Goal: Transaction & Acquisition: Purchase product/service

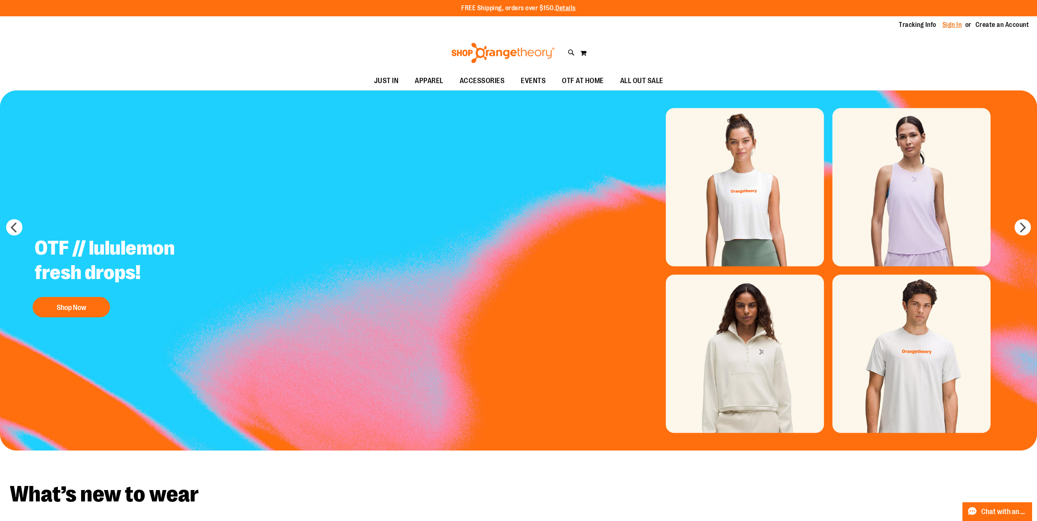
type input "**********"
click at [947, 22] on link "Sign In" at bounding box center [952, 24] width 20 height 9
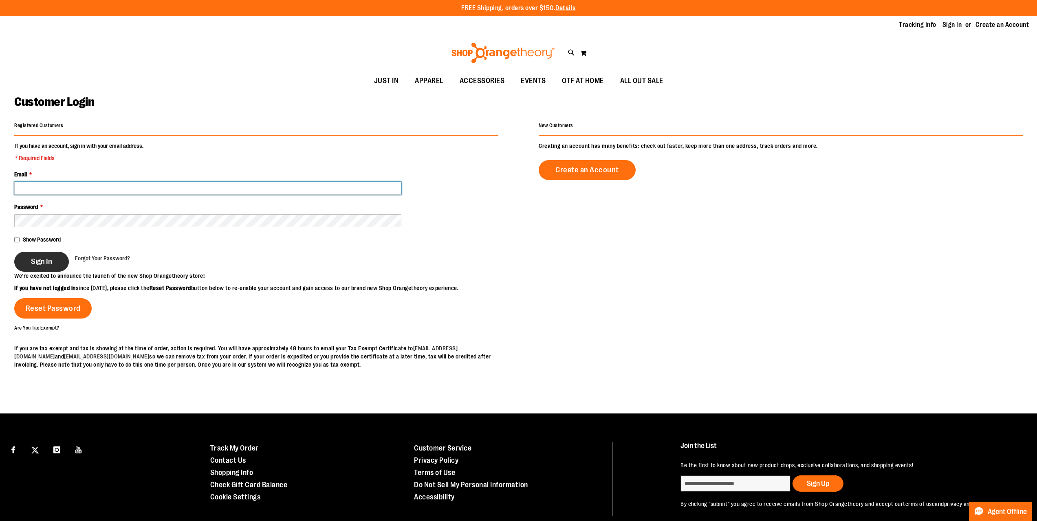
type input "**********"
click at [49, 271] on button "Sign In" at bounding box center [41, 262] width 55 height 20
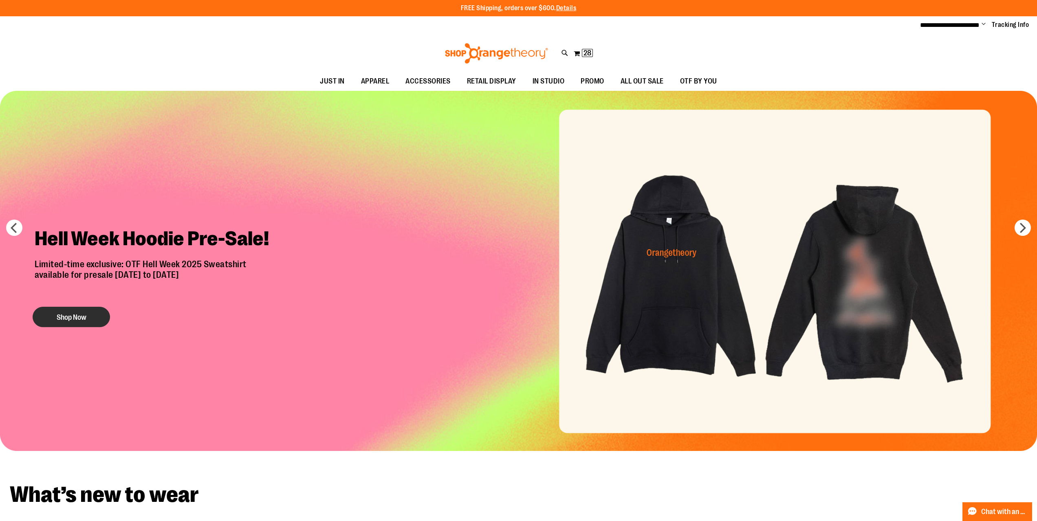
type input "**********"
click at [86, 314] on button "Shop Now" at bounding box center [71, 317] width 77 height 20
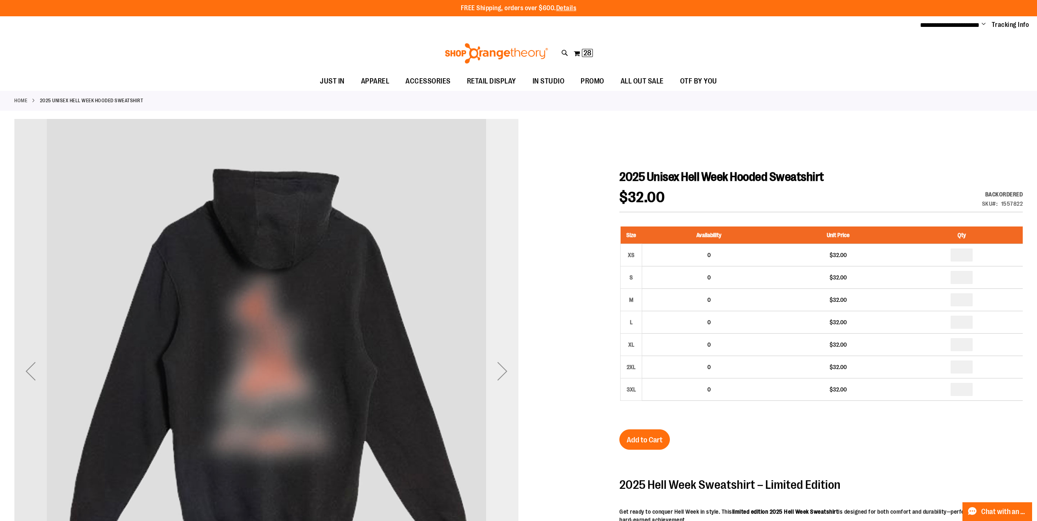
type input "**********"
click at [494, 376] on div "Next" at bounding box center [502, 371] width 33 height 33
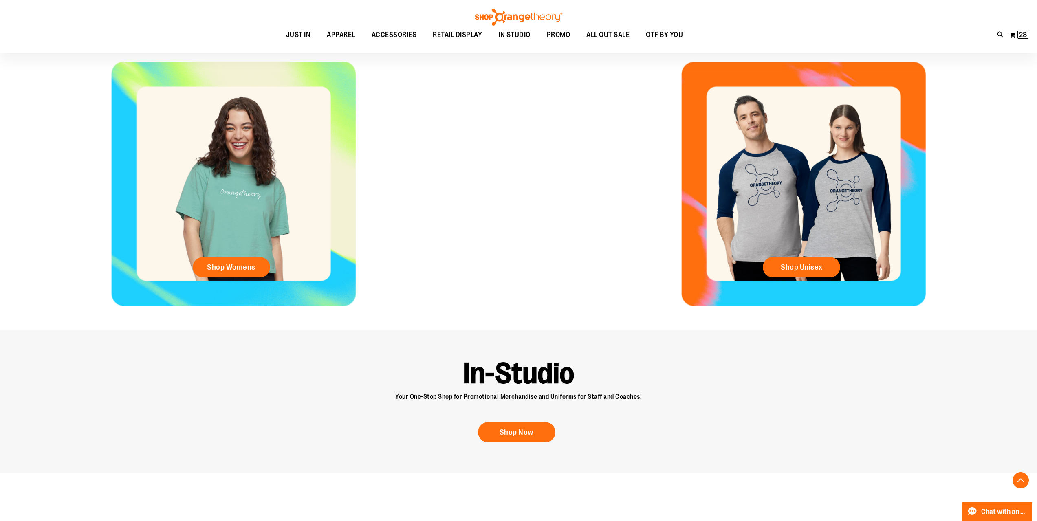
scroll to position [489, 0]
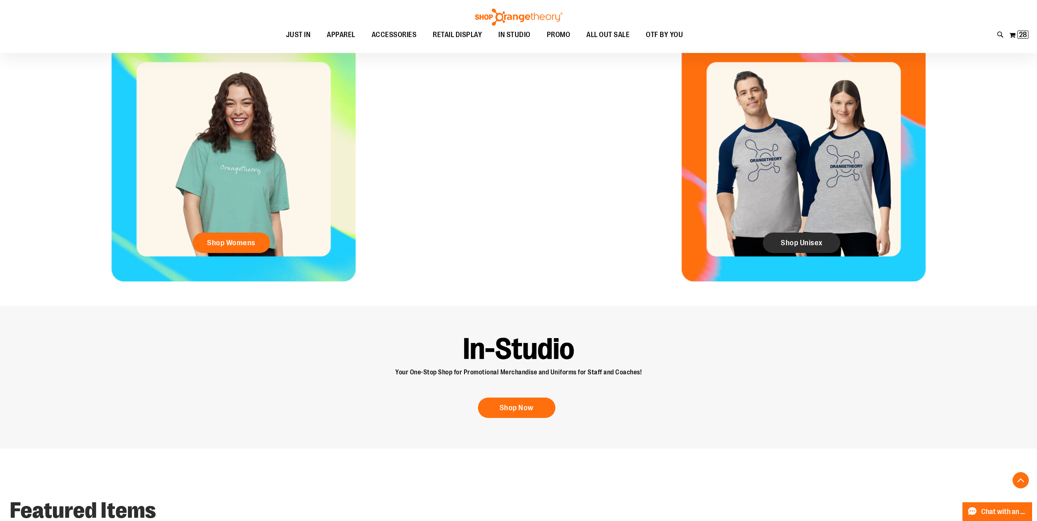
type input "**********"
click at [790, 247] on span "Shop Unisex" at bounding box center [802, 242] width 42 height 9
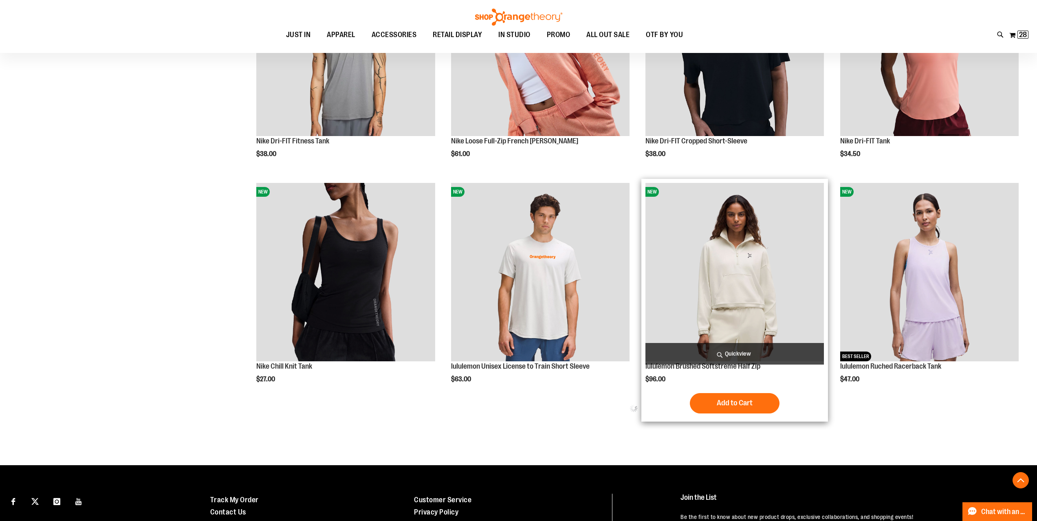
scroll to position [489, 0]
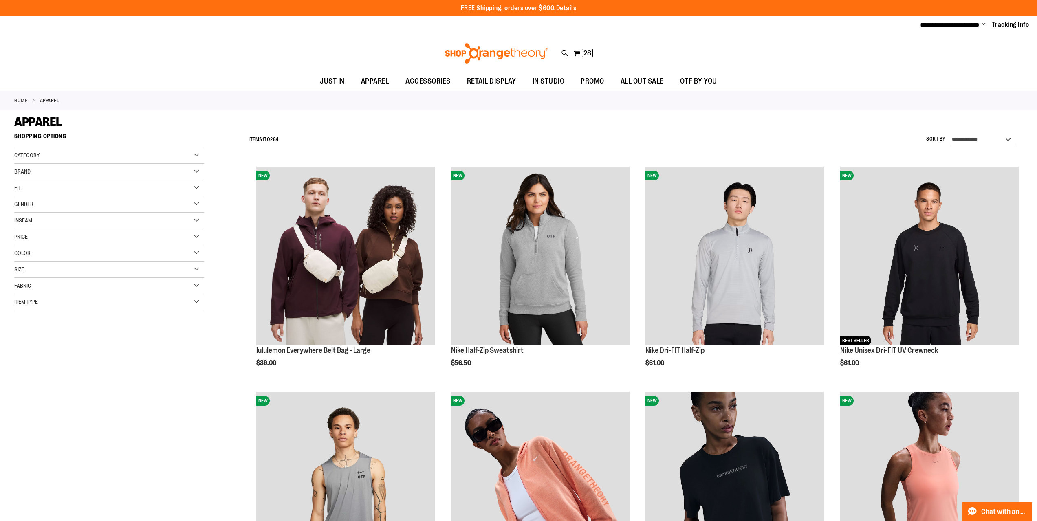
type input "**********"
click at [200, 151] on div "Category" at bounding box center [109, 155] width 190 height 16
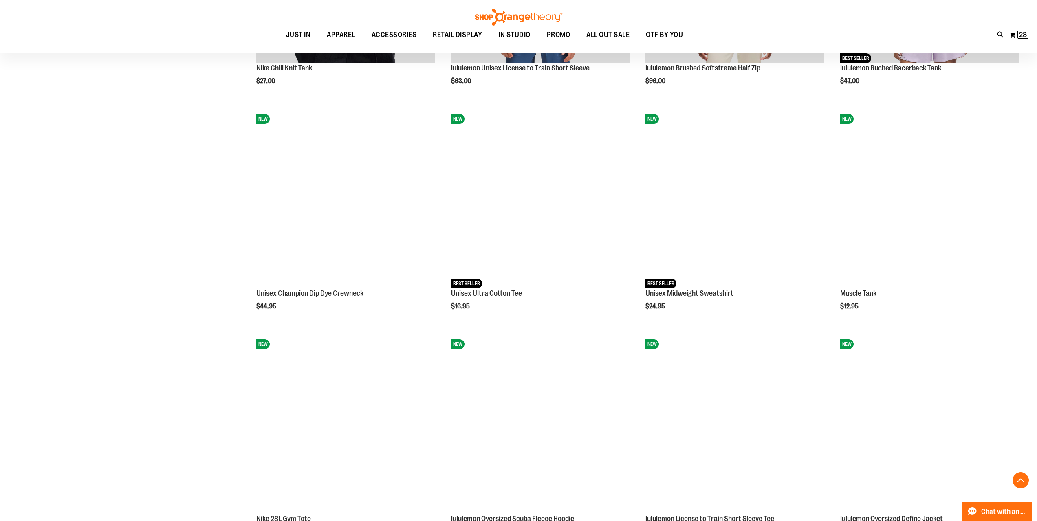
scroll to position [733, 0]
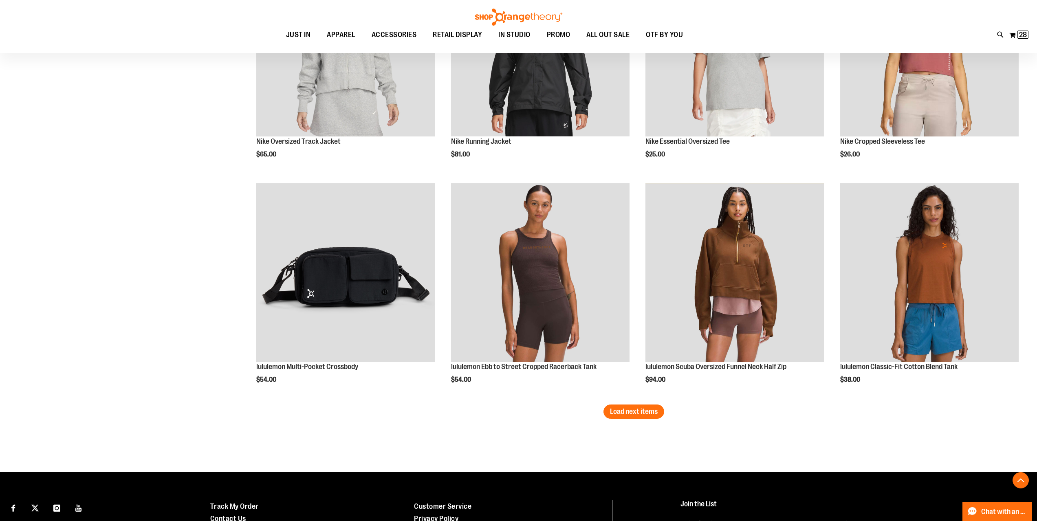
scroll to position [1792, 0]
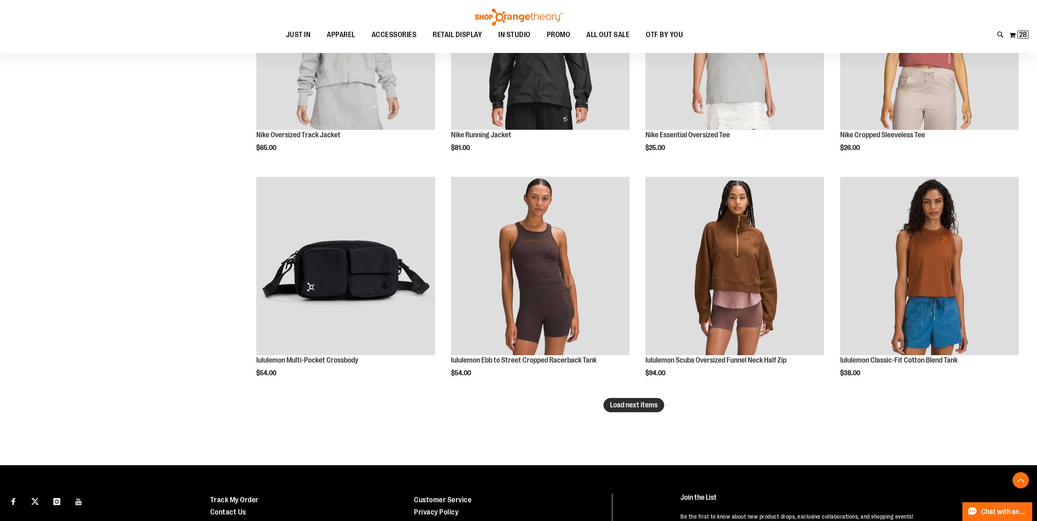
click at [640, 407] on span "Load next items" at bounding box center [634, 405] width 48 height 8
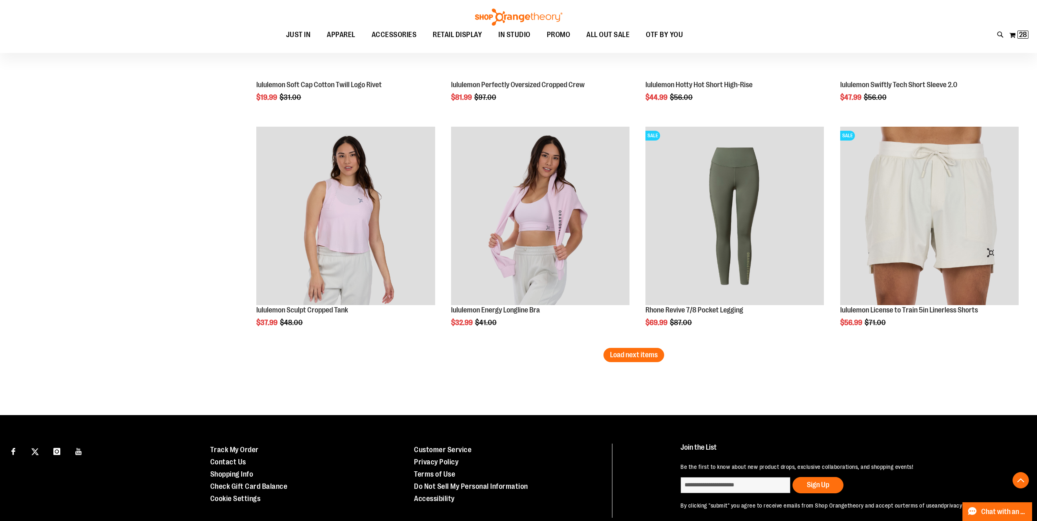
scroll to position [2526, 0]
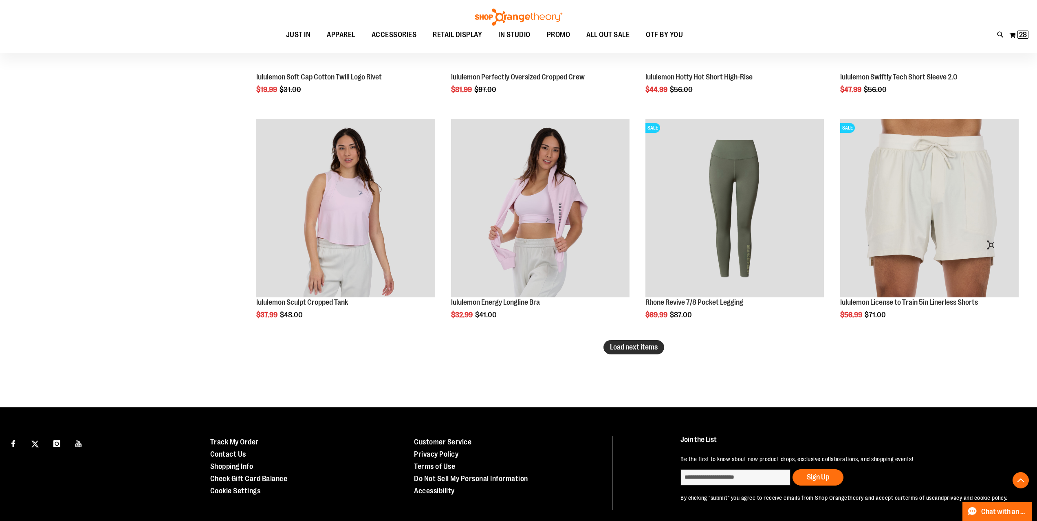
click at [605, 352] on button "Load next items" at bounding box center [633, 347] width 61 height 14
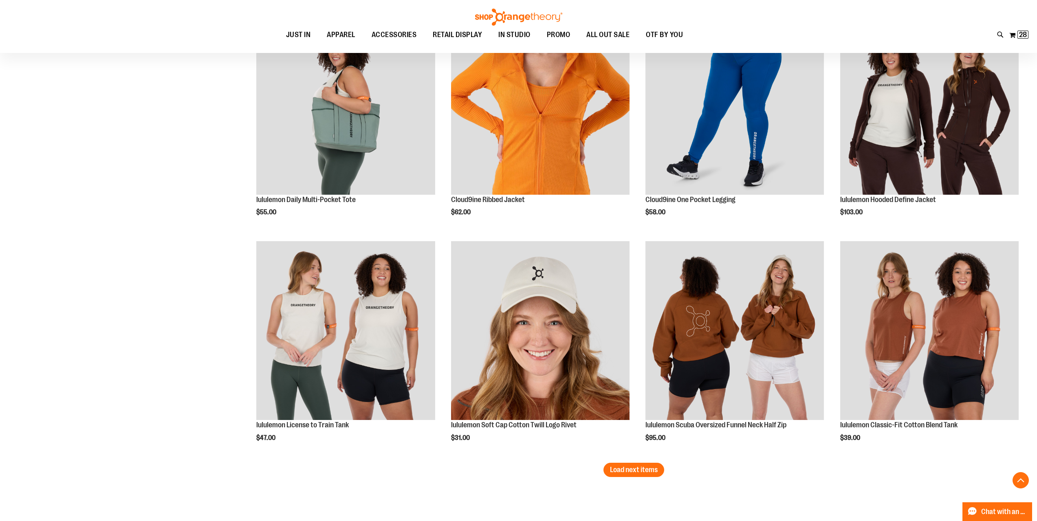
scroll to position [3121, 0]
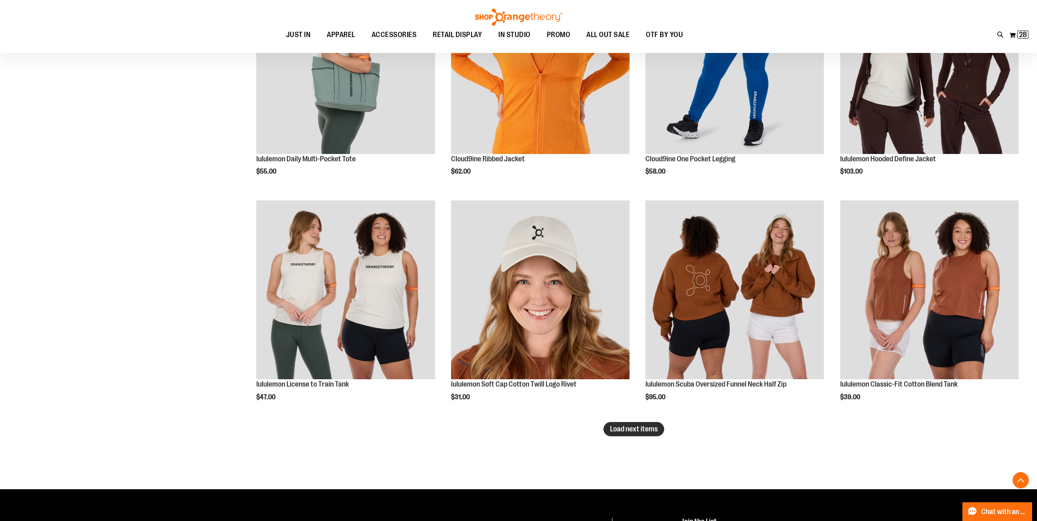
click at [643, 429] on span "Load next items" at bounding box center [634, 429] width 48 height 8
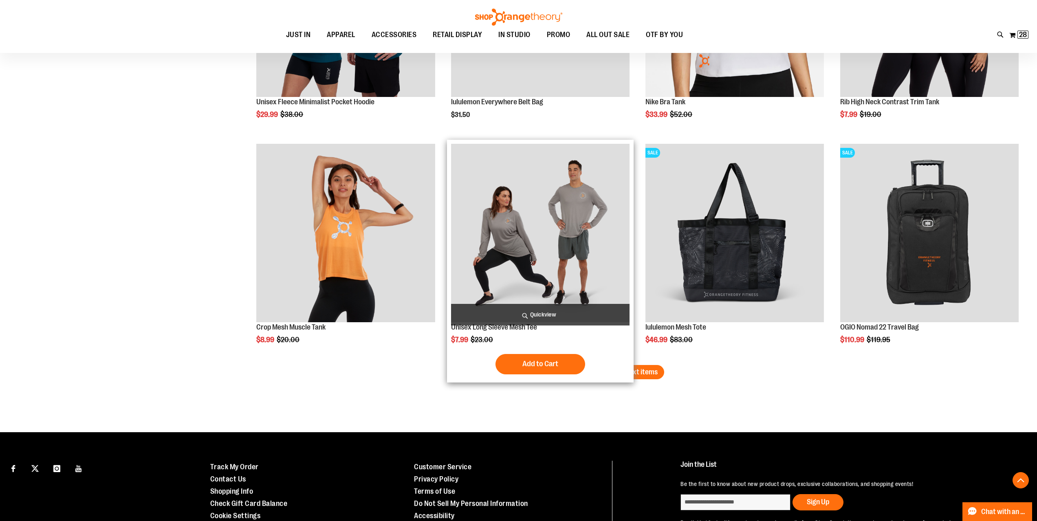
scroll to position [3854, 0]
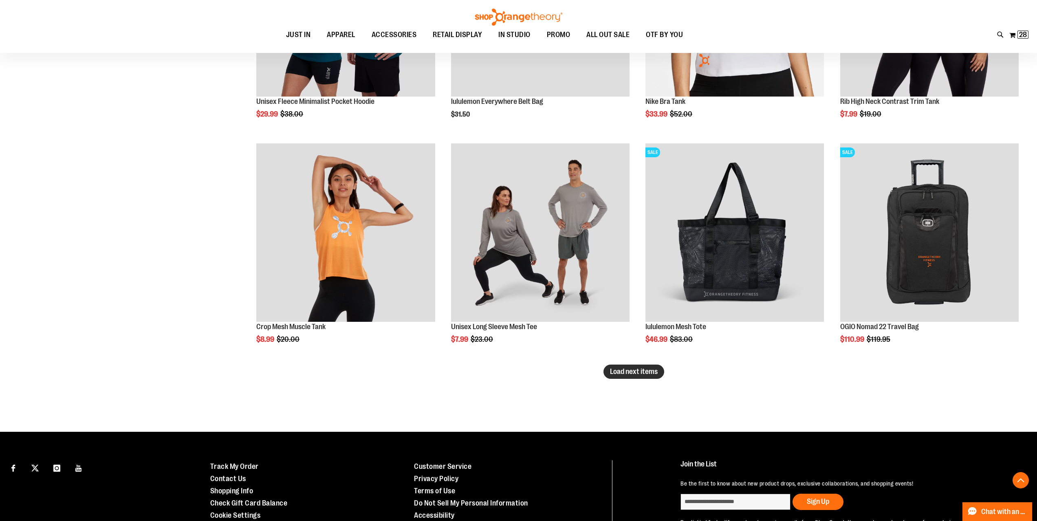
click at [618, 373] on span "Load next items" at bounding box center [634, 372] width 48 height 8
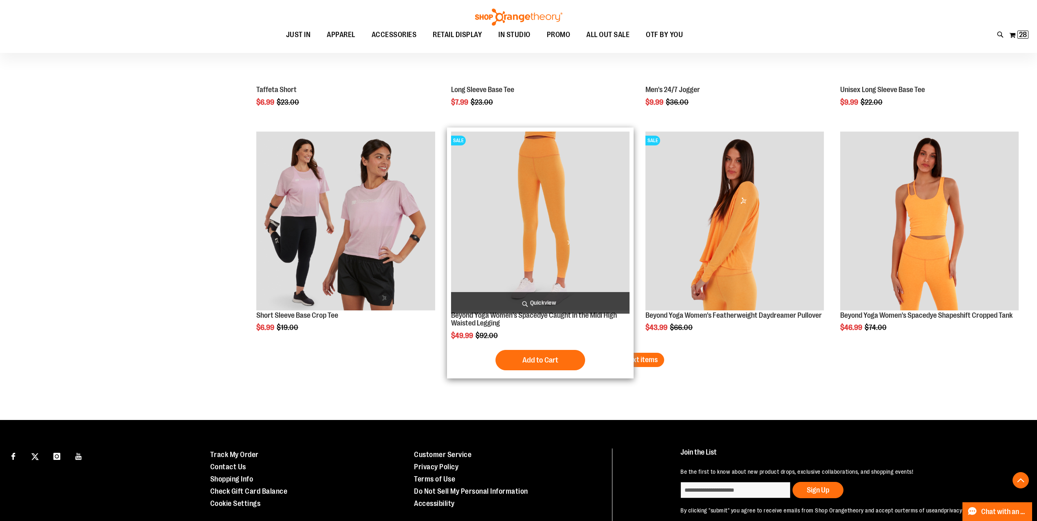
scroll to position [4547, 0]
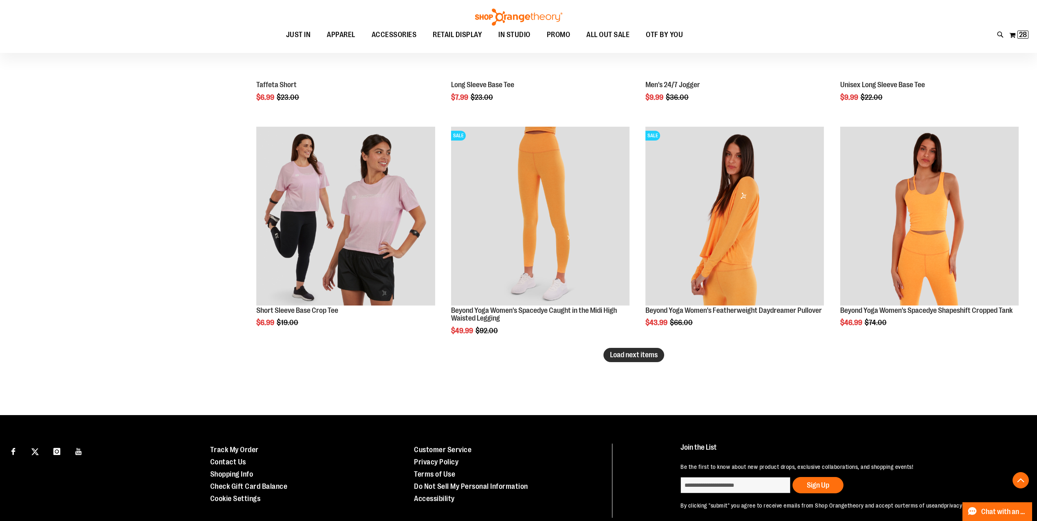
click at [623, 359] on span "Load next items" at bounding box center [634, 355] width 48 height 8
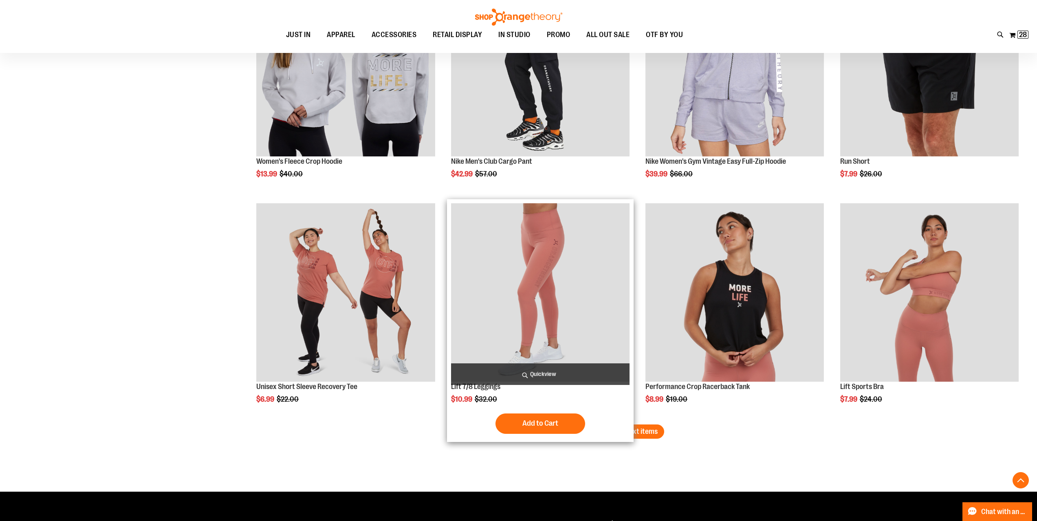
scroll to position [5199, 0]
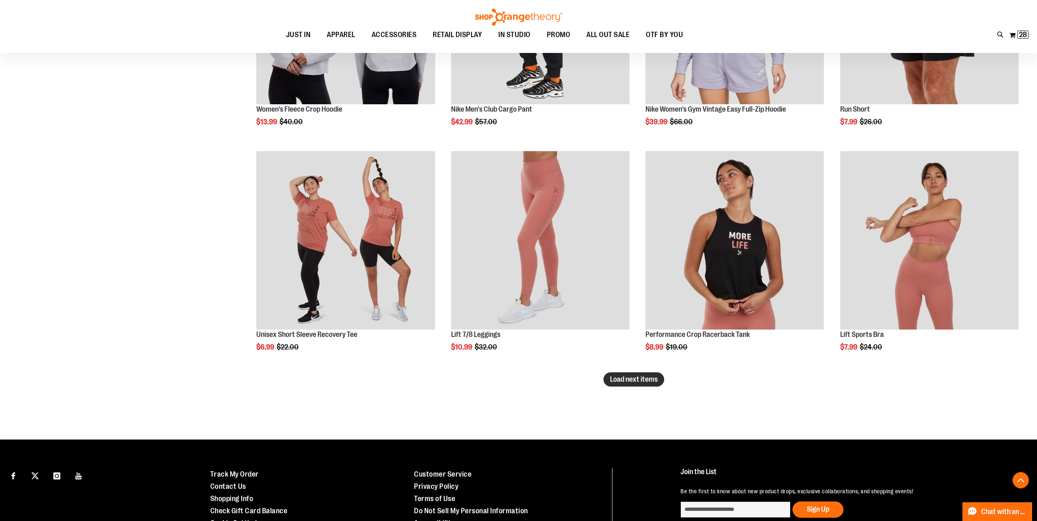
click at [643, 380] on span "Load next items" at bounding box center [634, 379] width 48 height 8
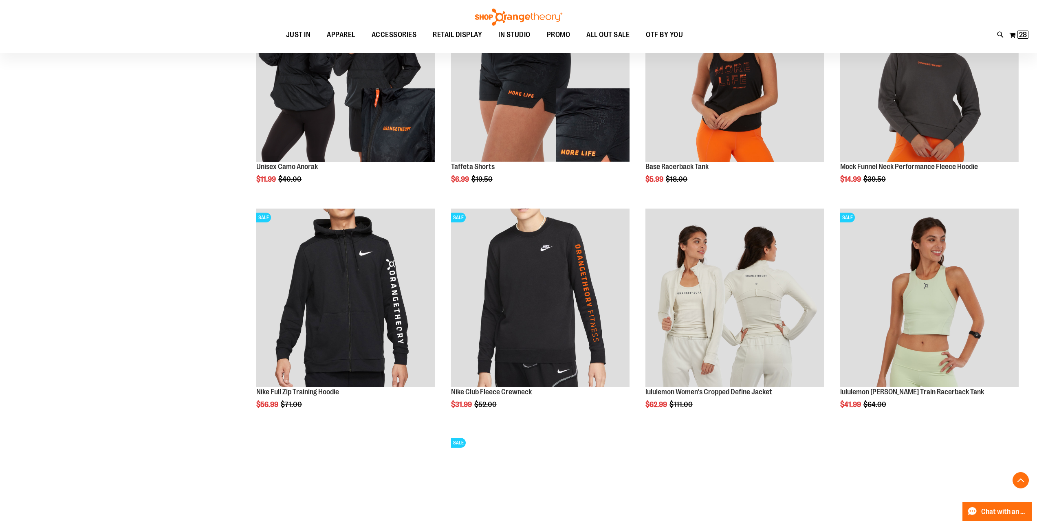
scroll to position [5606, 0]
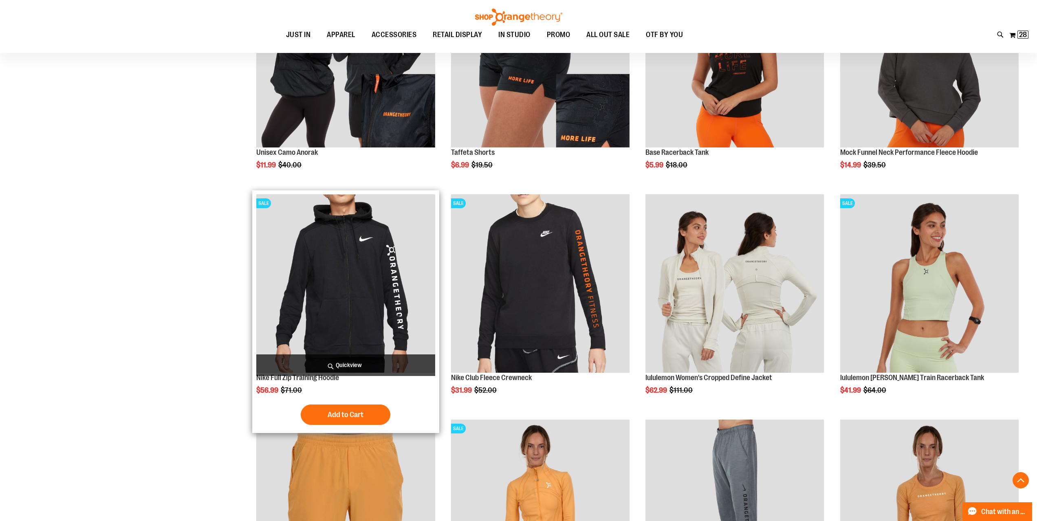
click at [337, 317] on img "product" at bounding box center [345, 283] width 178 height 178
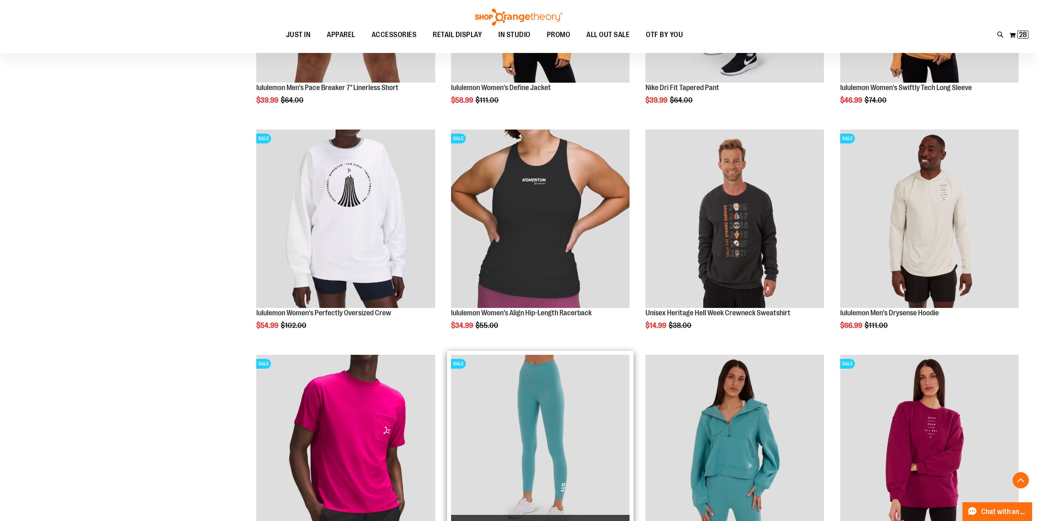
scroll to position [684, 0]
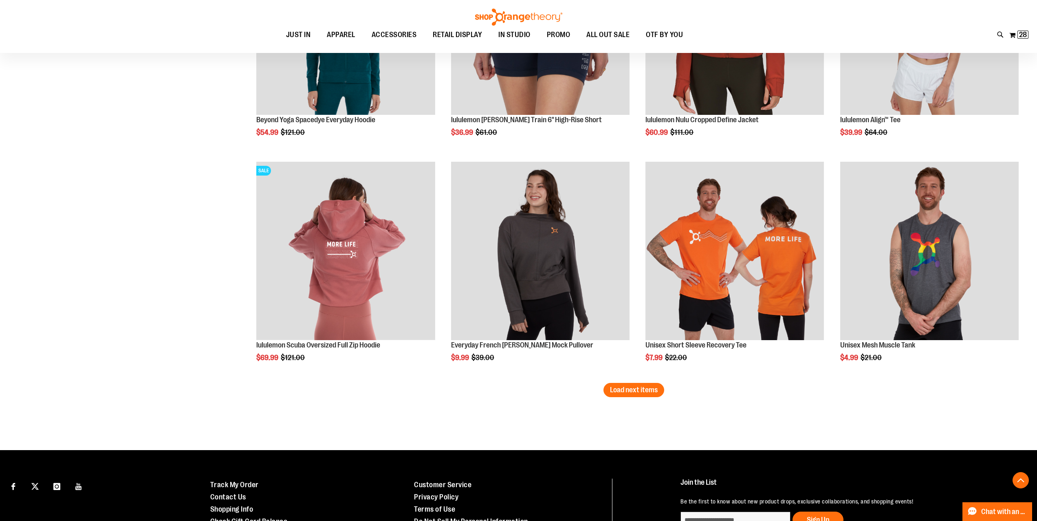
scroll to position [1743, 0]
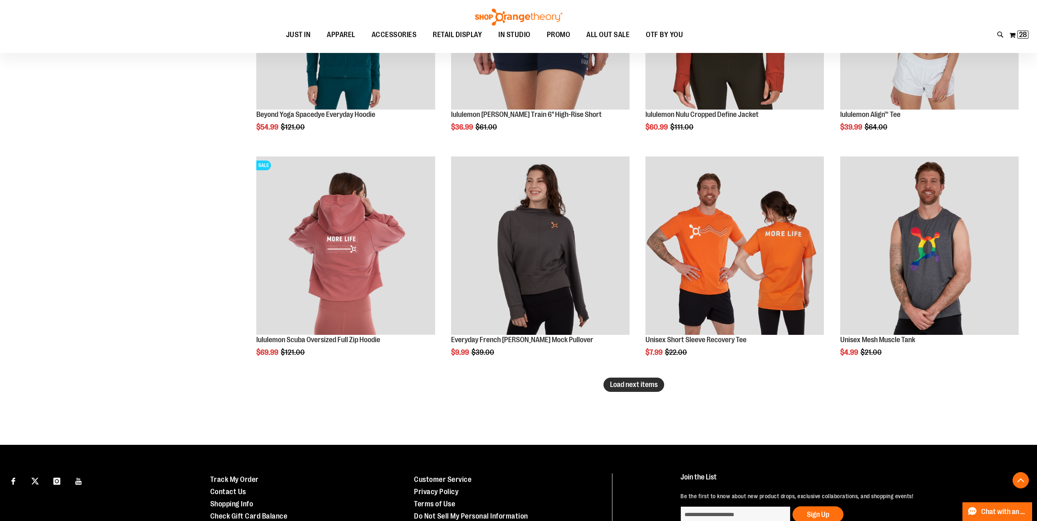
type input "**********"
click at [611, 386] on span "Load next items" at bounding box center [634, 385] width 48 height 8
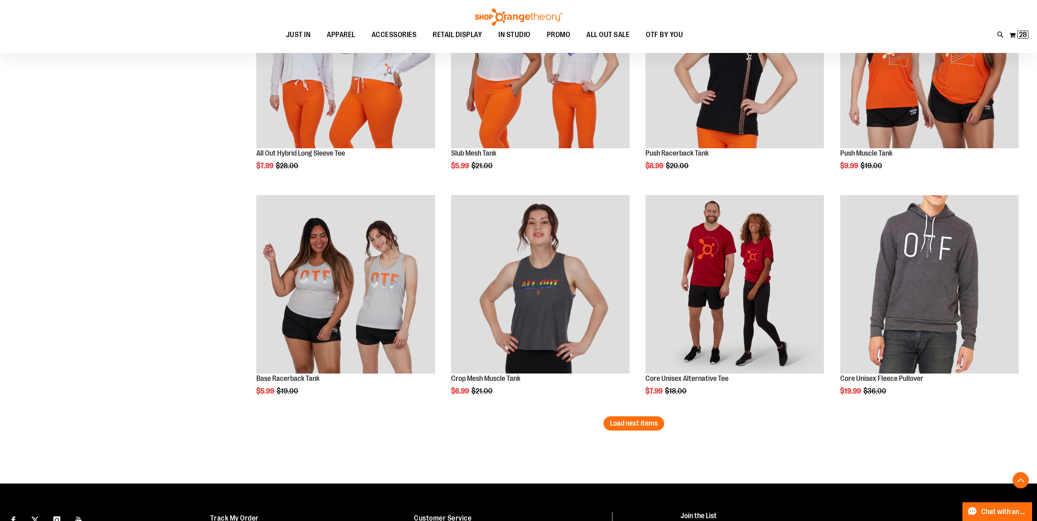
scroll to position [2395, 0]
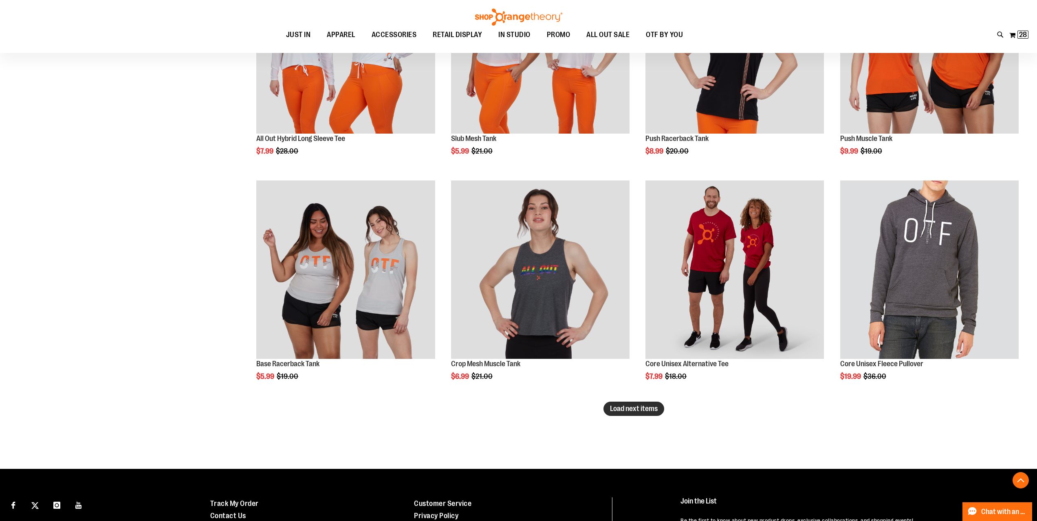
click at [647, 409] on span "Load next items" at bounding box center [634, 409] width 48 height 8
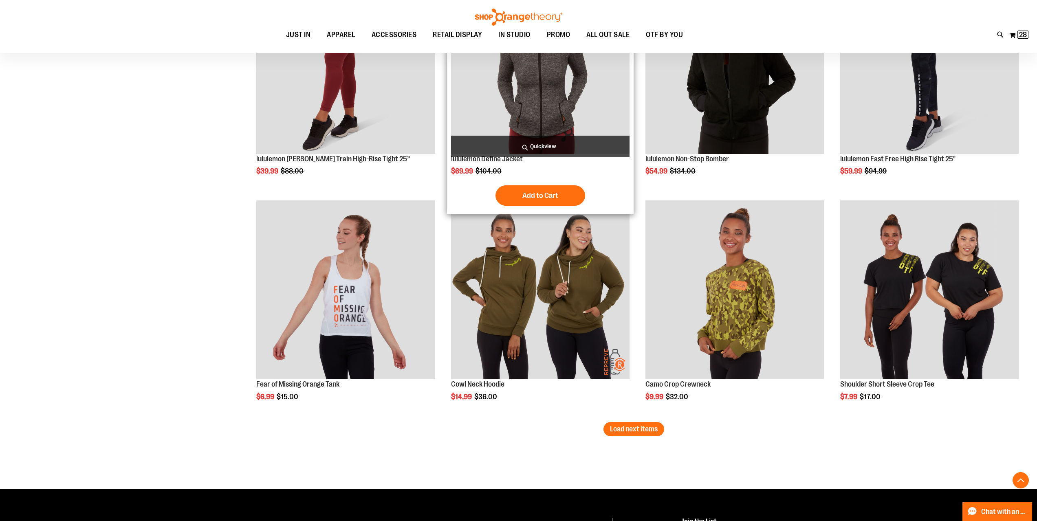
scroll to position [3088, 0]
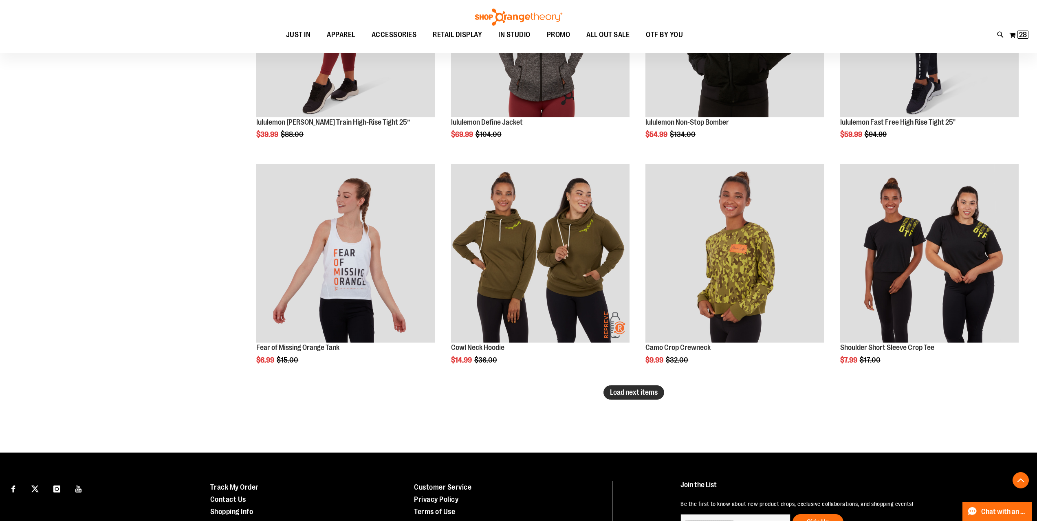
click at [616, 396] on span "Load next items" at bounding box center [634, 392] width 48 height 8
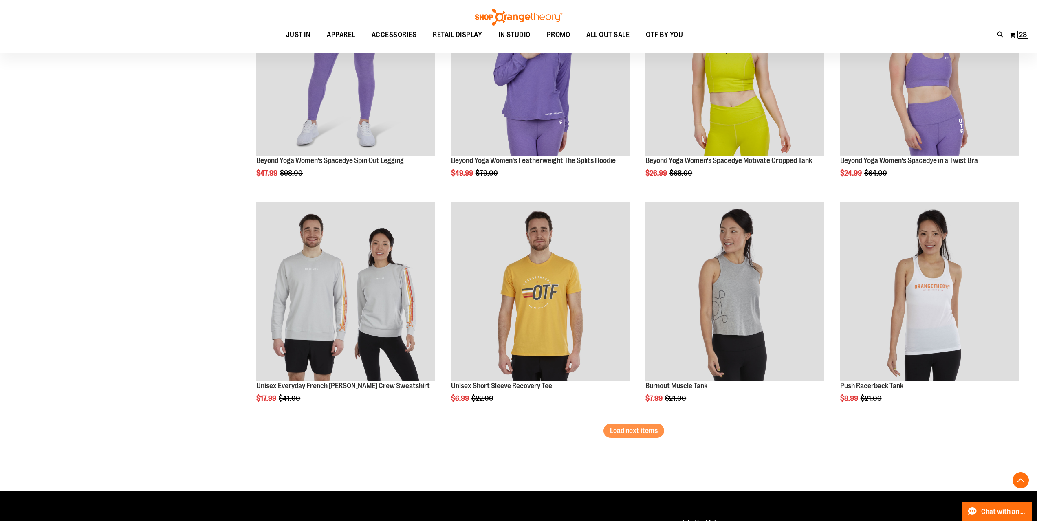
scroll to position [3739, 0]
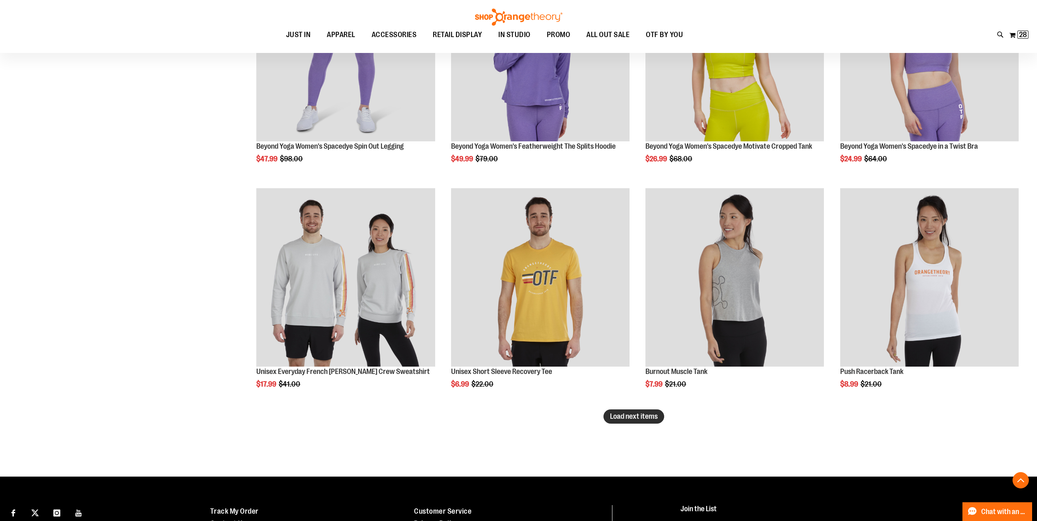
click at [614, 414] on span "Load next items" at bounding box center [634, 416] width 48 height 8
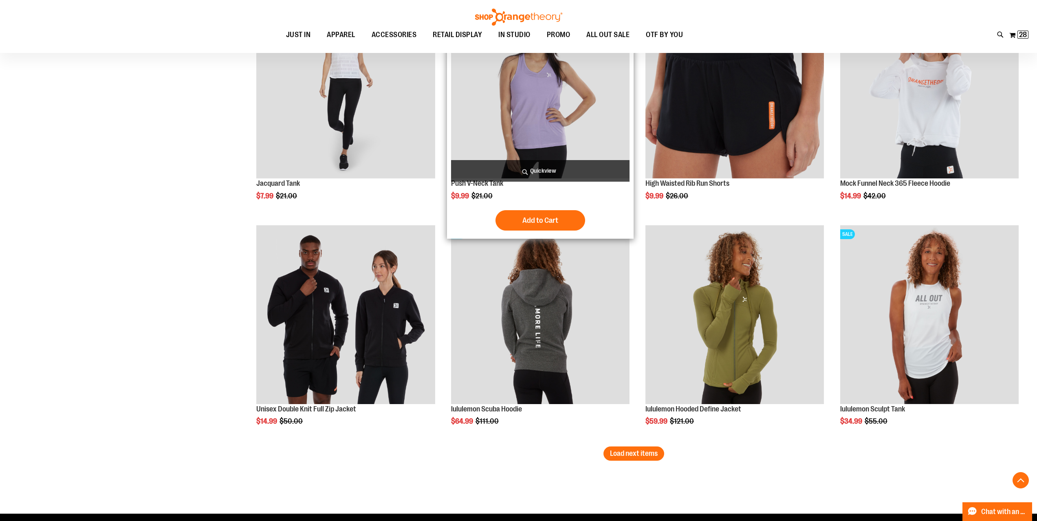
scroll to position [4432, 0]
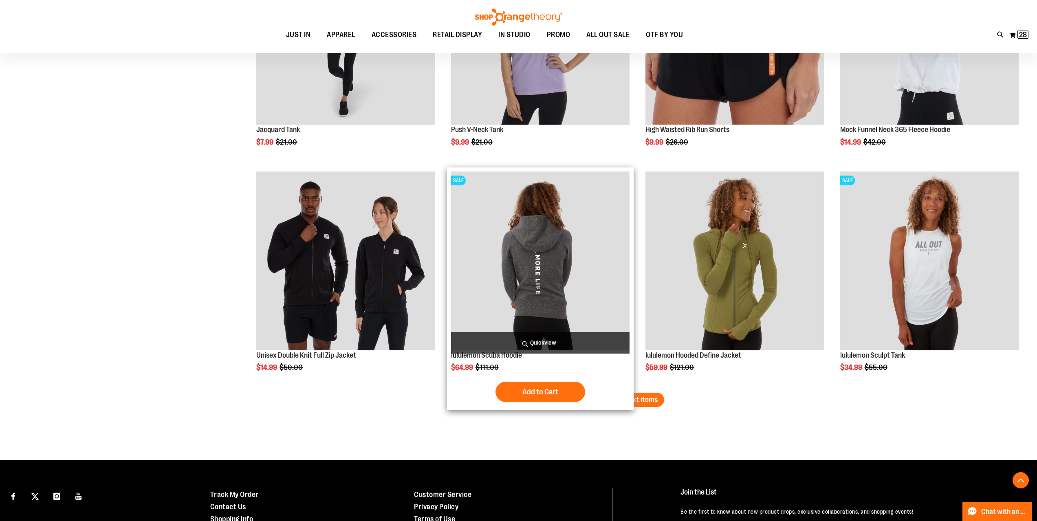
click at [551, 280] on img "product" at bounding box center [540, 261] width 178 height 178
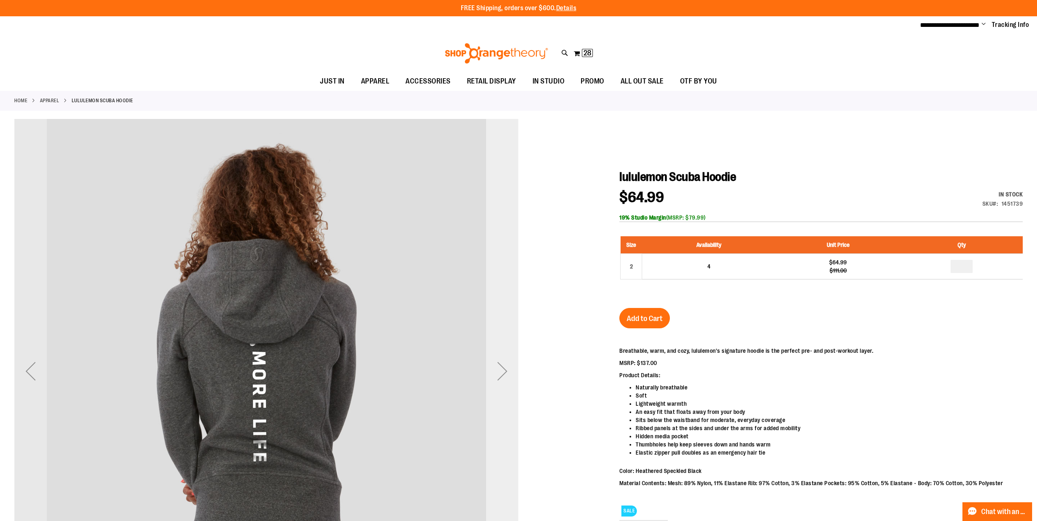
type input "**********"
click at [504, 377] on div "Next" at bounding box center [502, 371] width 33 height 33
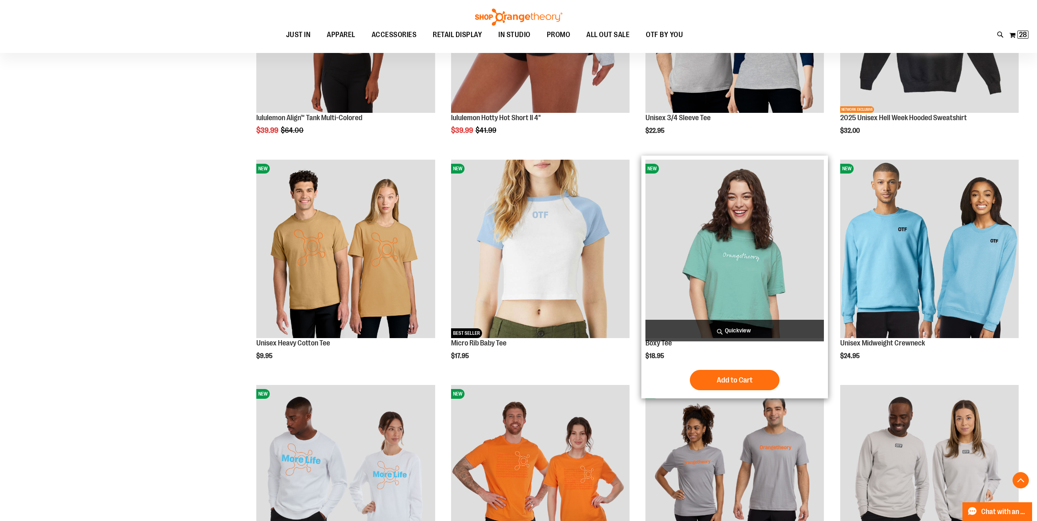
scroll to position [860, 0]
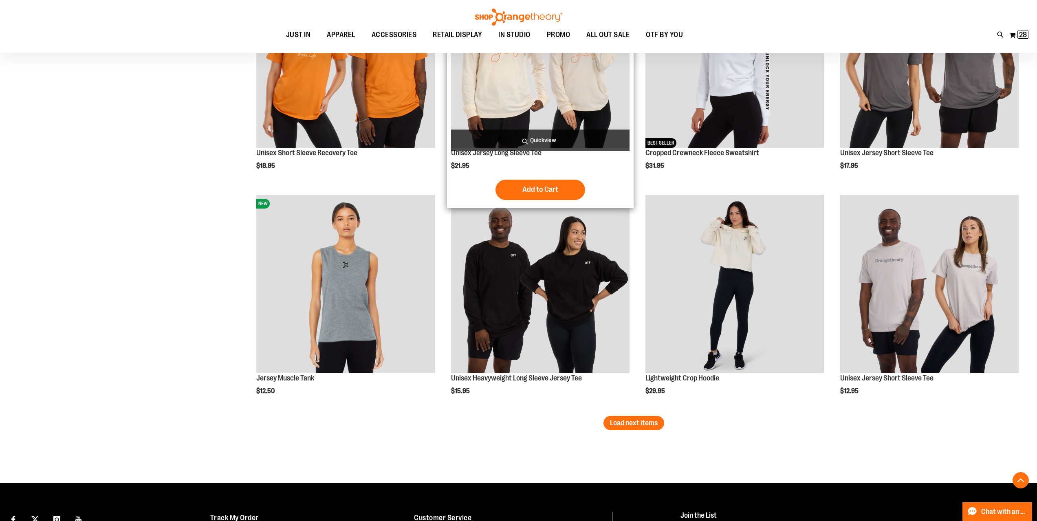
scroll to position [1739, 0]
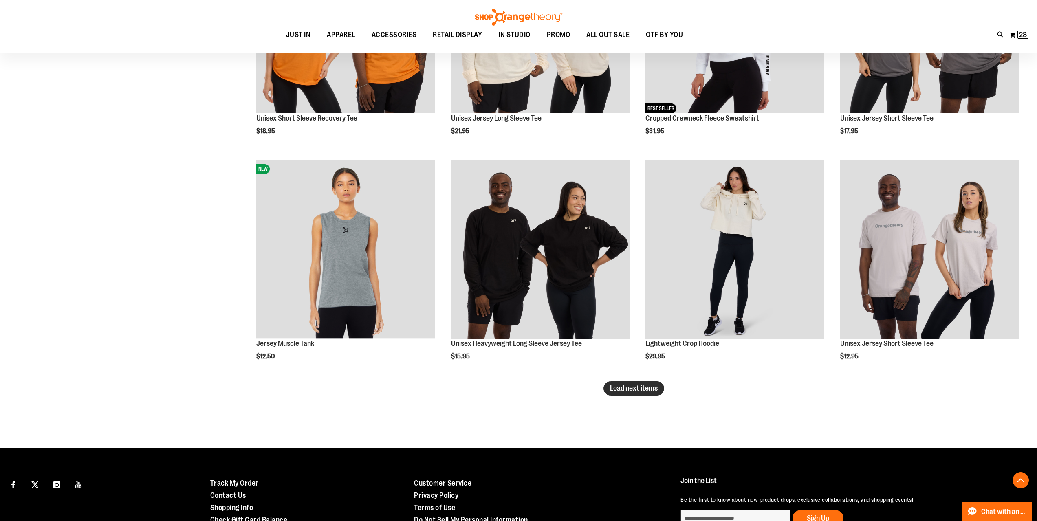
type input "**********"
click at [646, 391] on span "Load next items" at bounding box center [634, 388] width 48 height 8
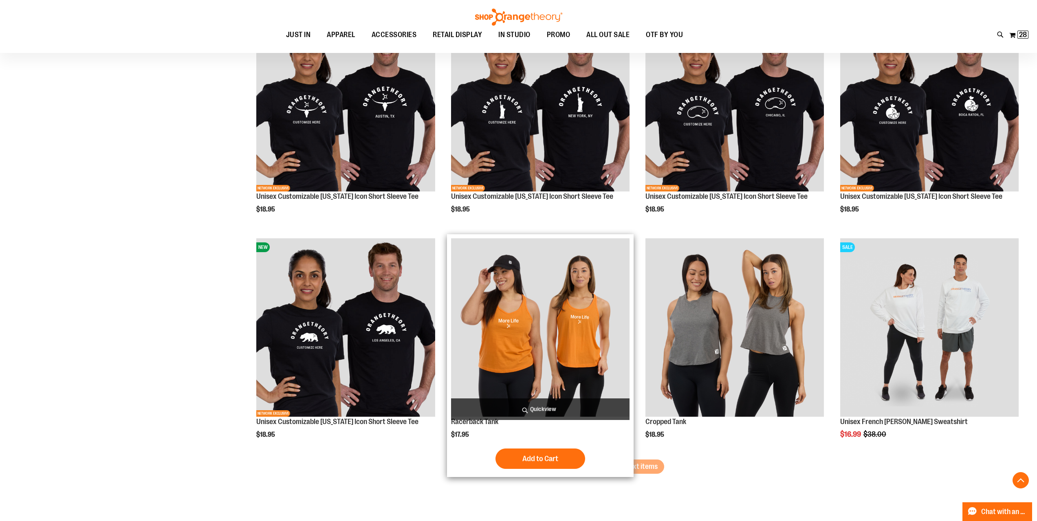
scroll to position [2391, 0]
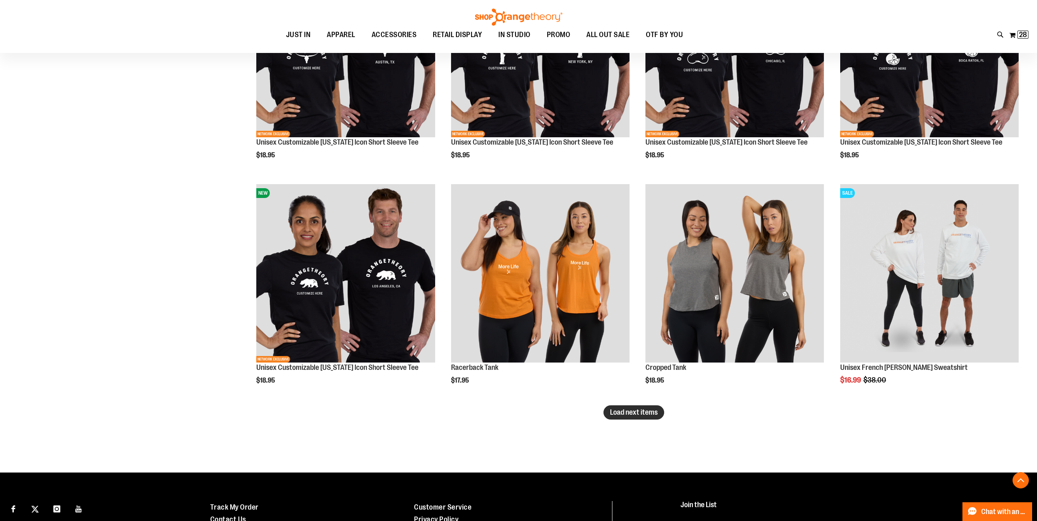
click at [635, 413] on span "Load next items" at bounding box center [634, 412] width 48 height 8
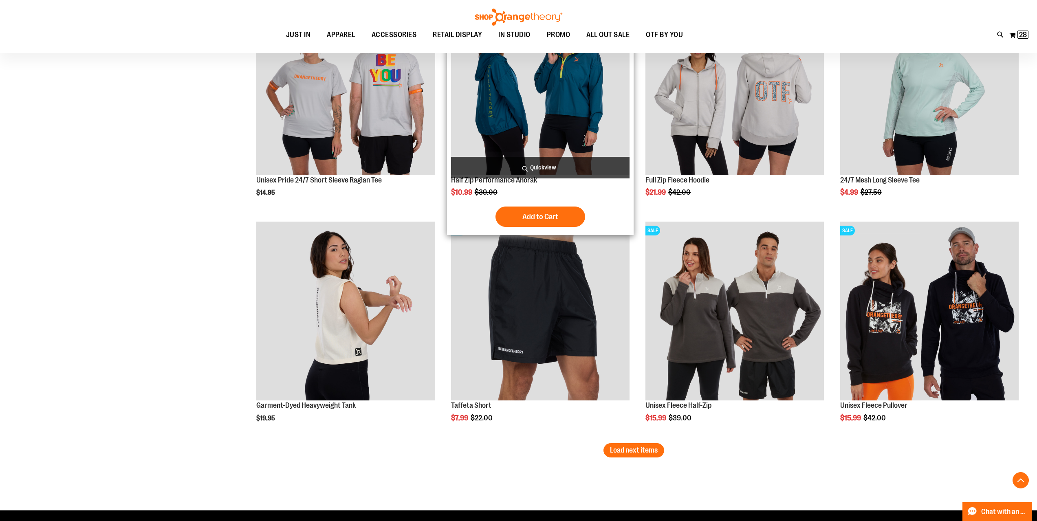
scroll to position [3043, 0]
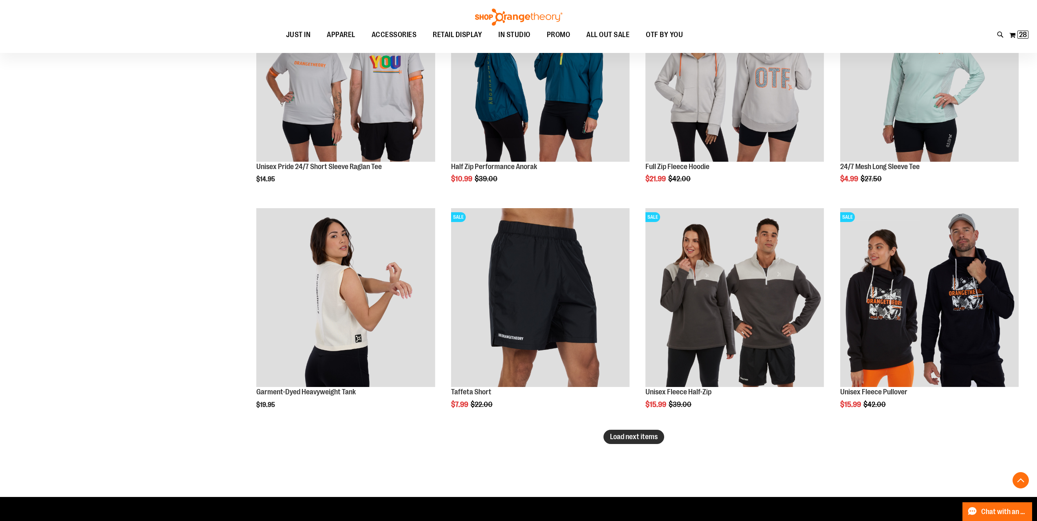
click at [627, 439] on span "Load next items" at bounding box center [634, 437] width 48 height 8
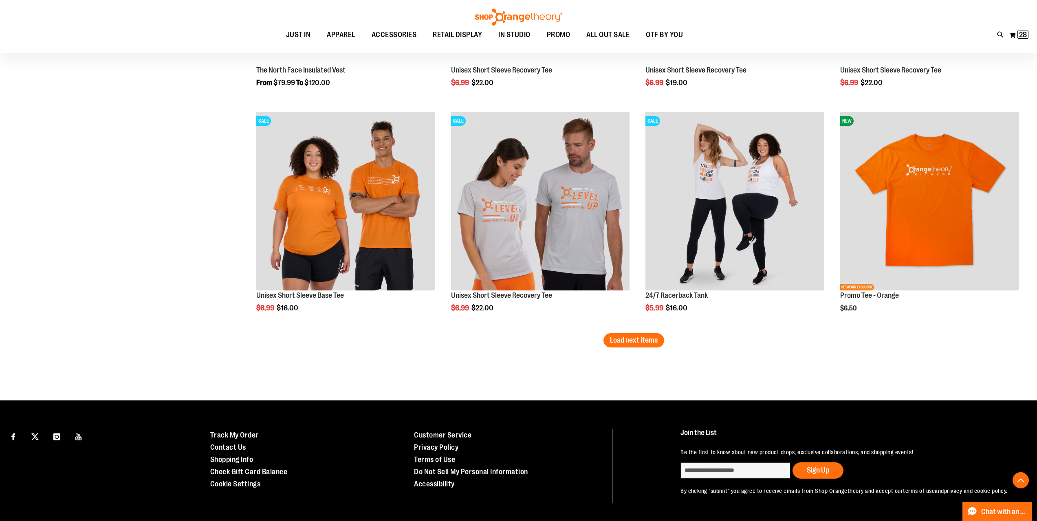
scroll to position [3817, 0]
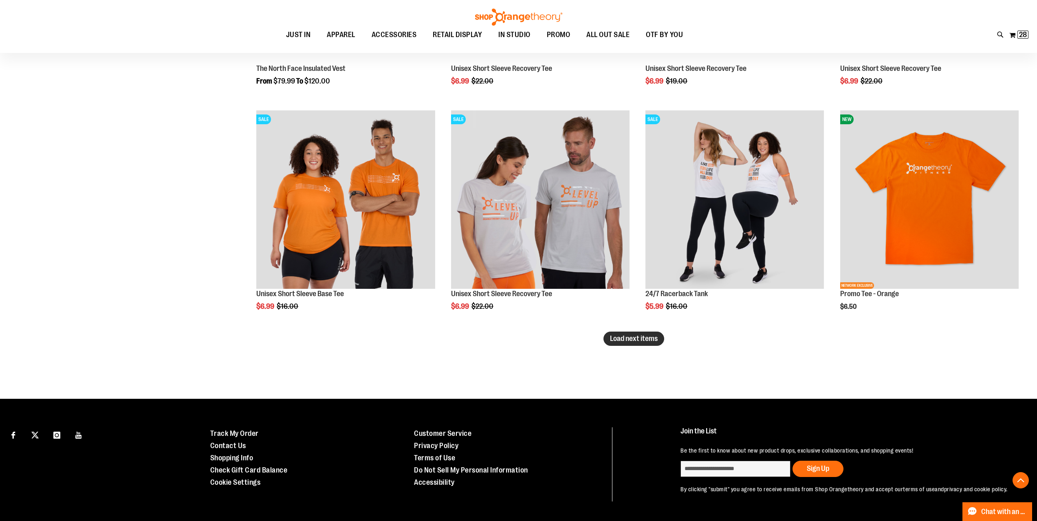
click at [634, 339] on span "Load next items" at bounding box center [634, 339] width 48 height 8
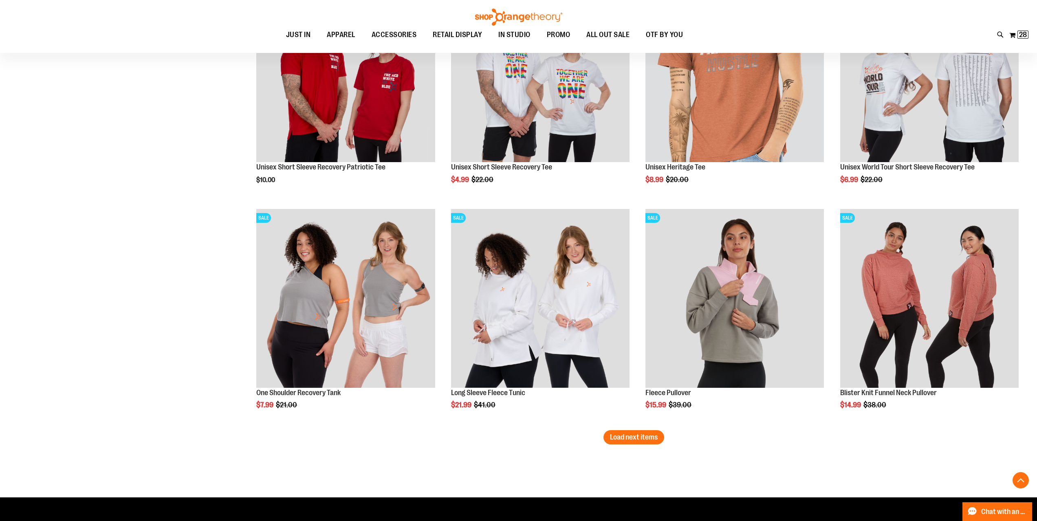
scroll to position [4469, 0]
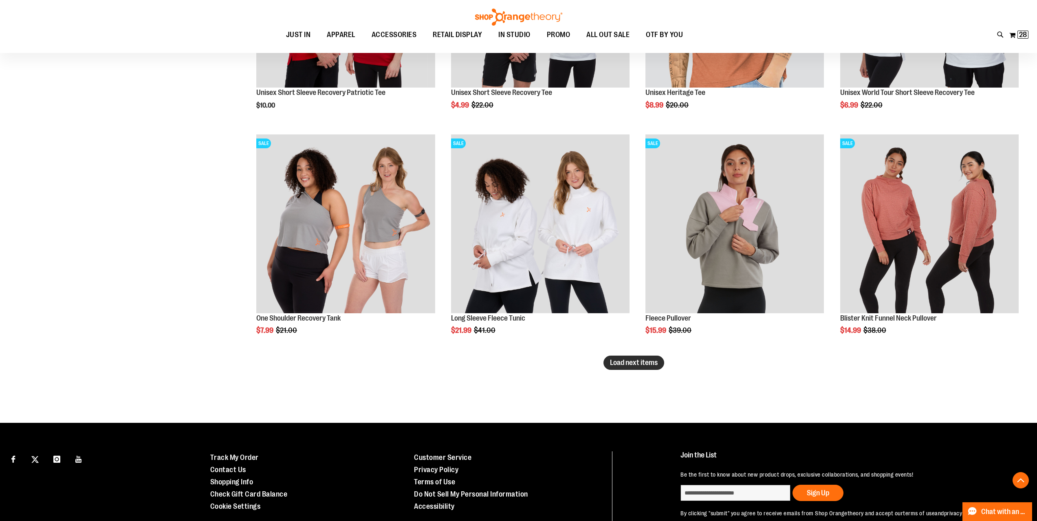
click at [647, 359] on span "Load next items" at bounding box center [634, 363] width 48 height 8
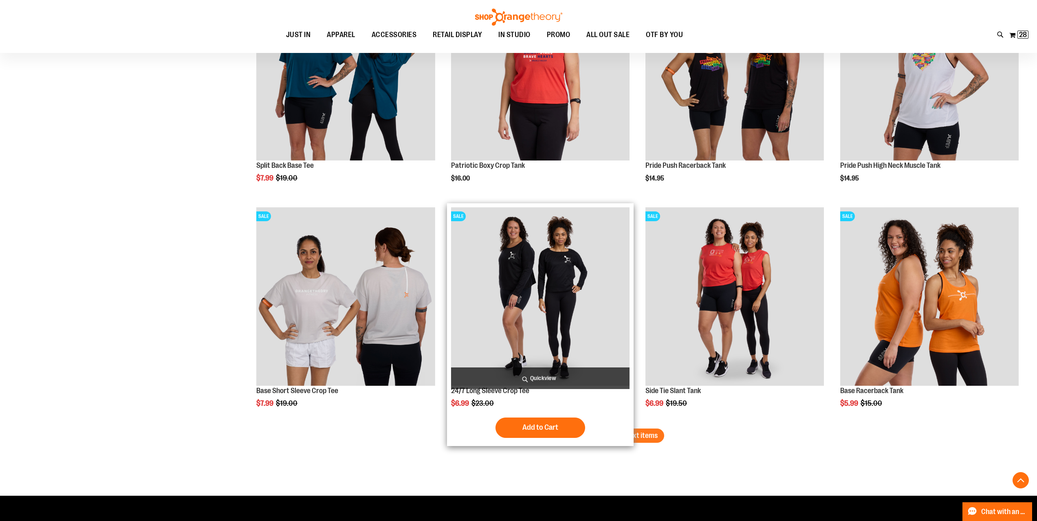
scroll to position [5080, 0]
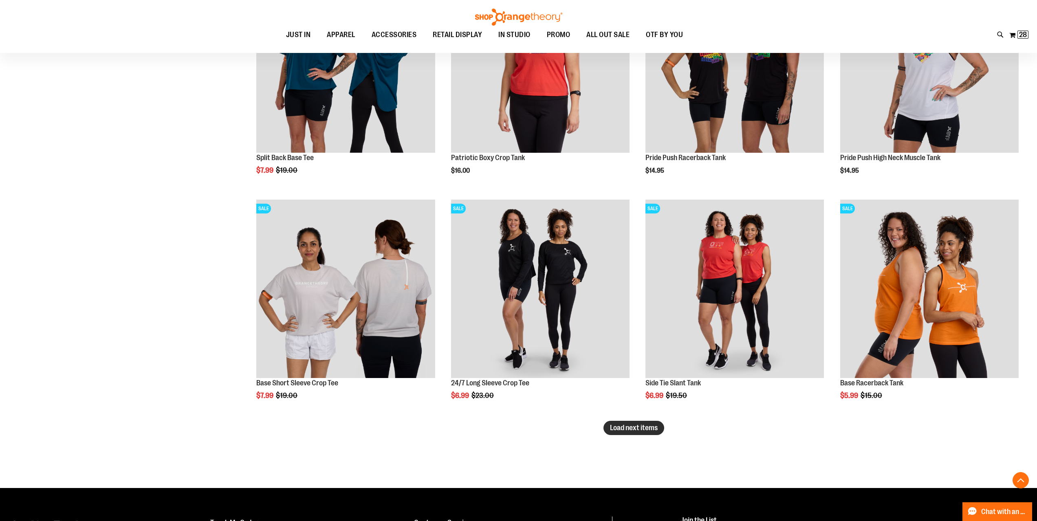
click at [621, 425] on span "Load next items" at bounding box center [634, 428] width 48 height 8
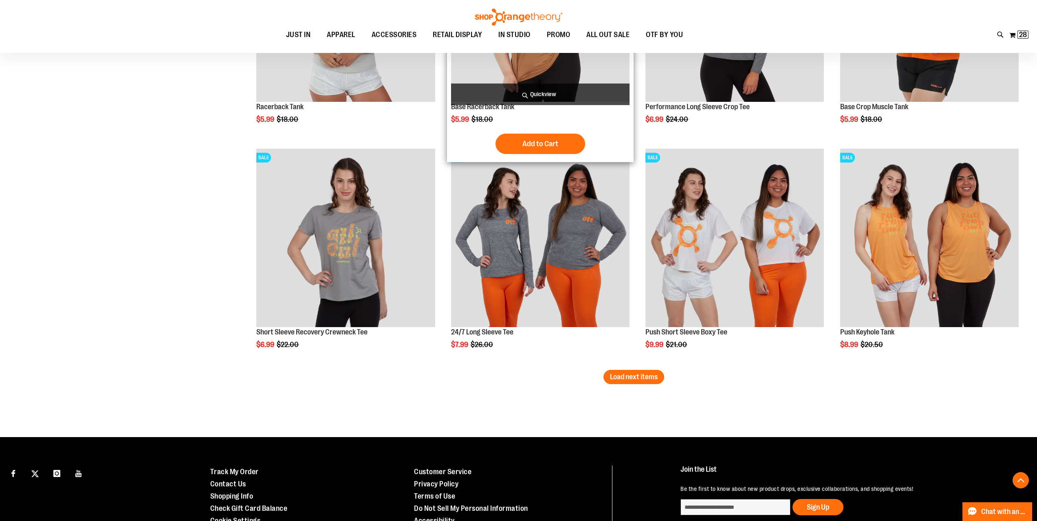
scroll to position [5814, 0]
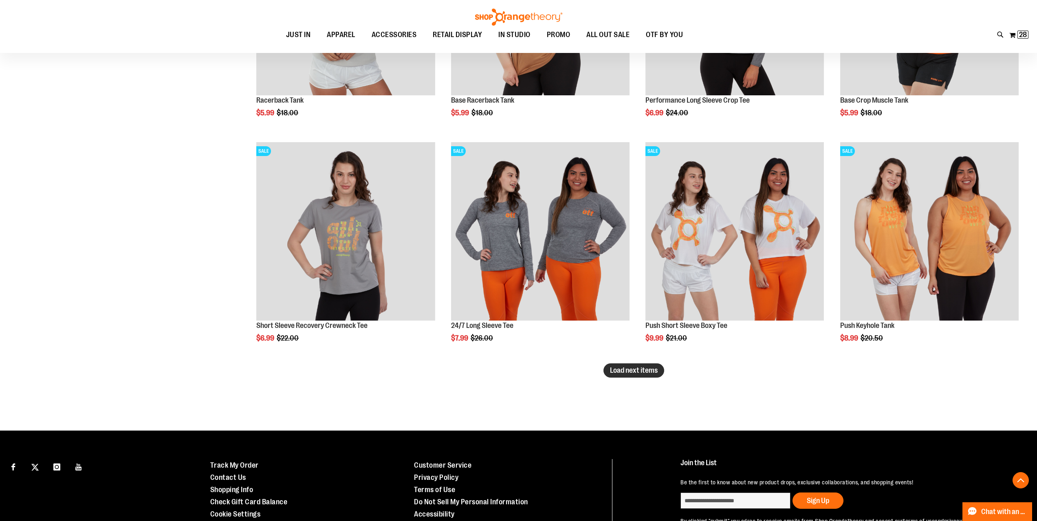
click at [631, 374] on span "Load next items" at bounding box center [634, 370] width 48 height 8
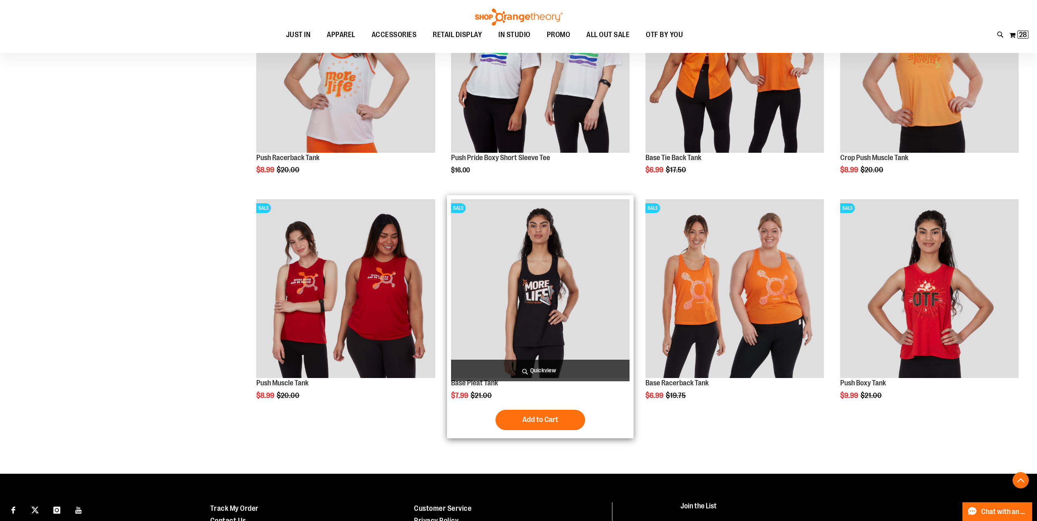
scroll to position [6262, 0]
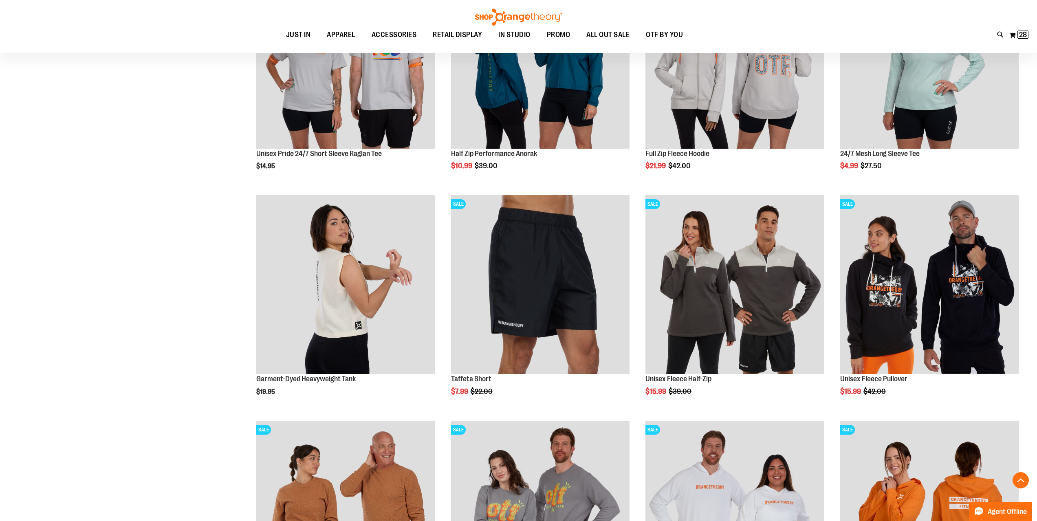
scroll to position [3043, 0]
